Goal: Transaction & Acquisition: Purchase product/service

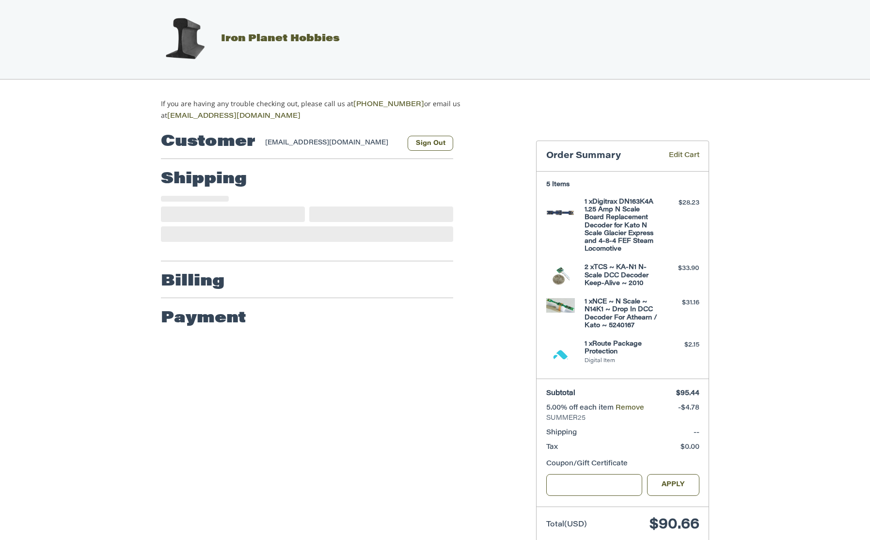
scroll to position [24, 0]
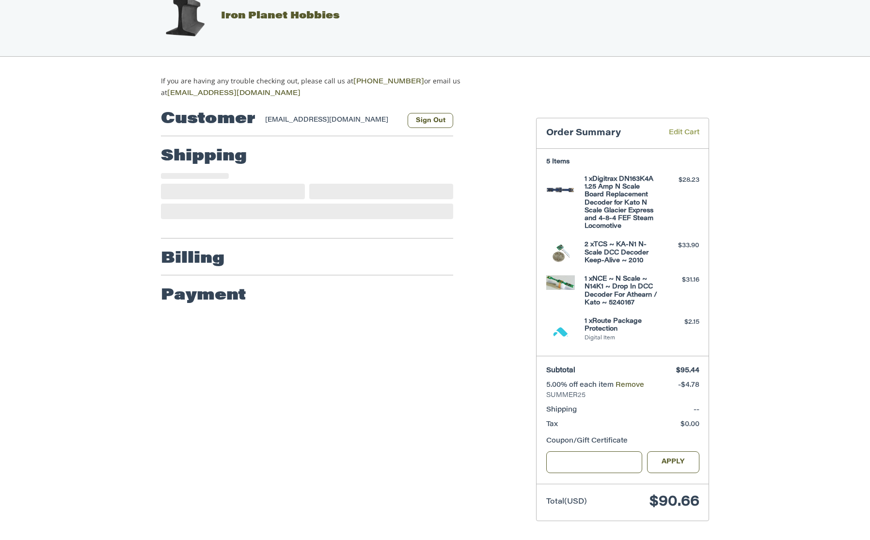
click at [683, 132] on link "Edit Cart" at bounding box center [677, 133] width 45 height 11
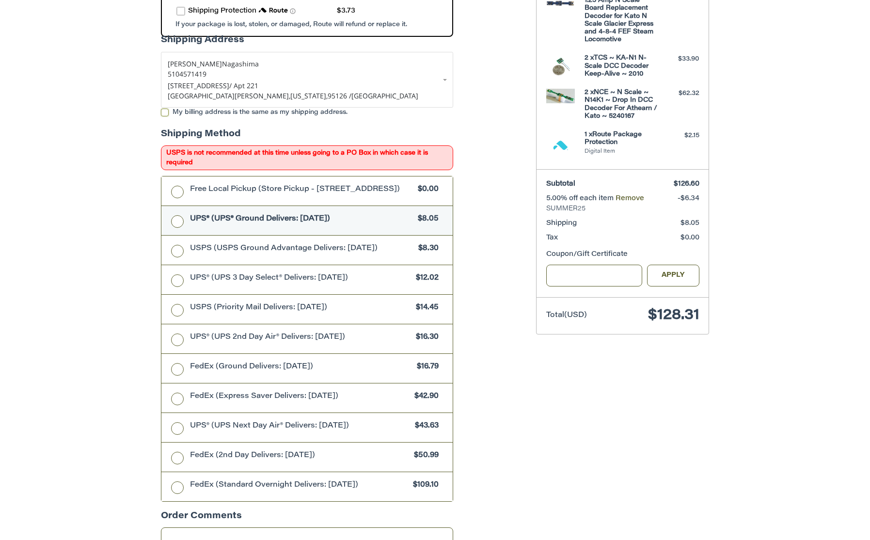
scroll to position [212, 0]
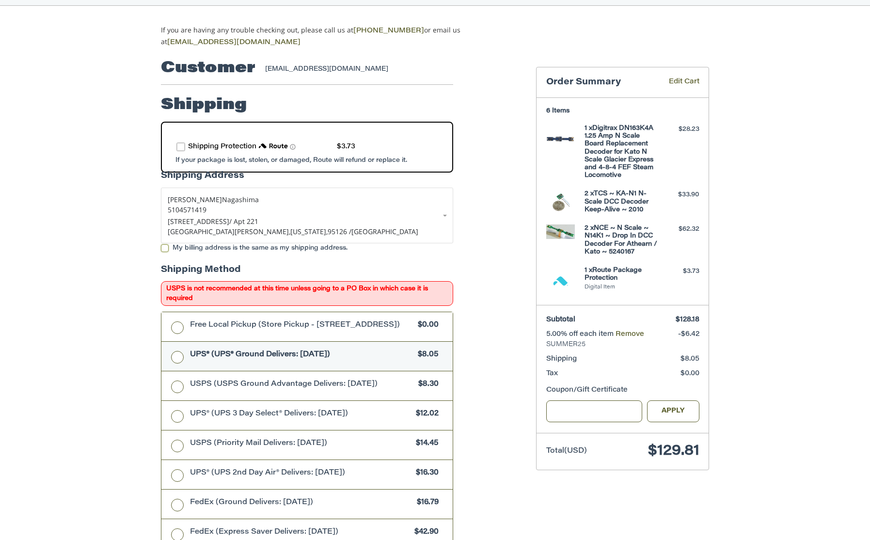
scroll to position [82, 0]
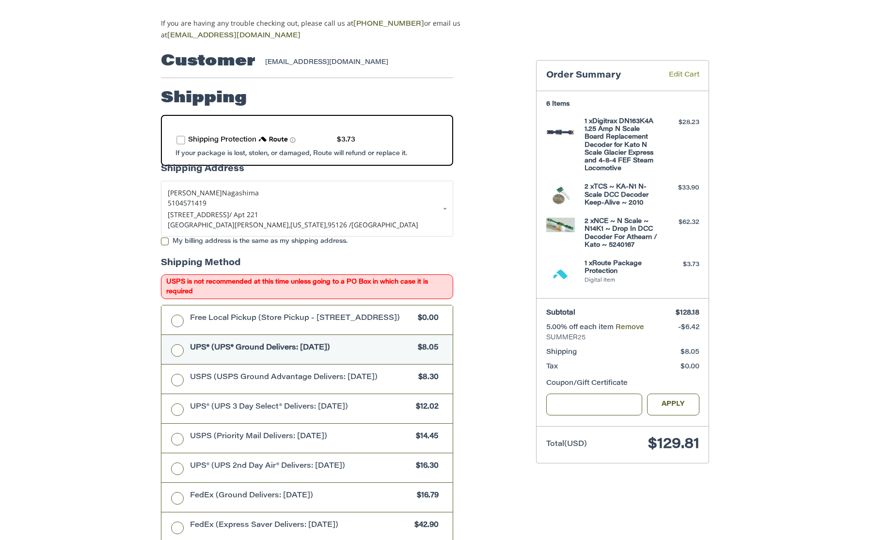
click at [687, 73] on link "Edit Cart" at bounding box center [677, 75] width 45 height 11
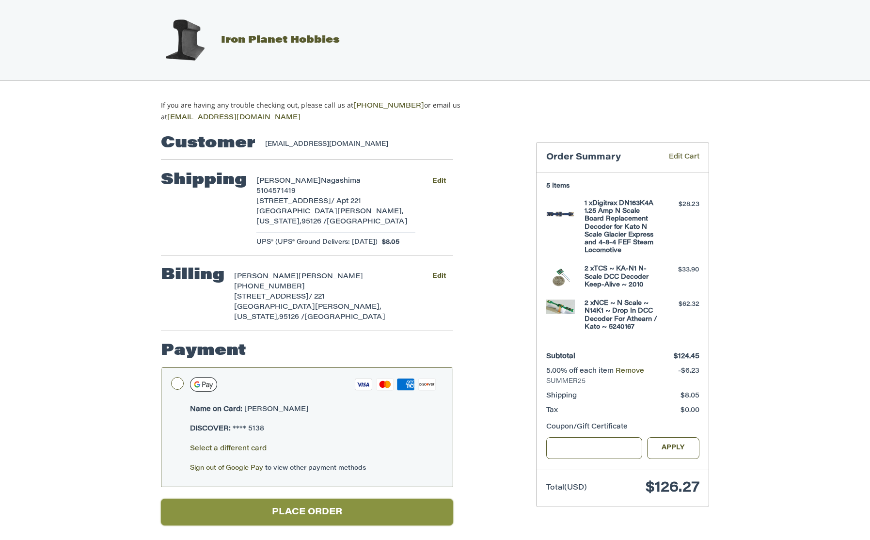
click at [404, 499] on button "Place Order" at bounding box center [307, 512] width 292 height 27
